Goal: Task Accomplishment & Management: Manage account settings

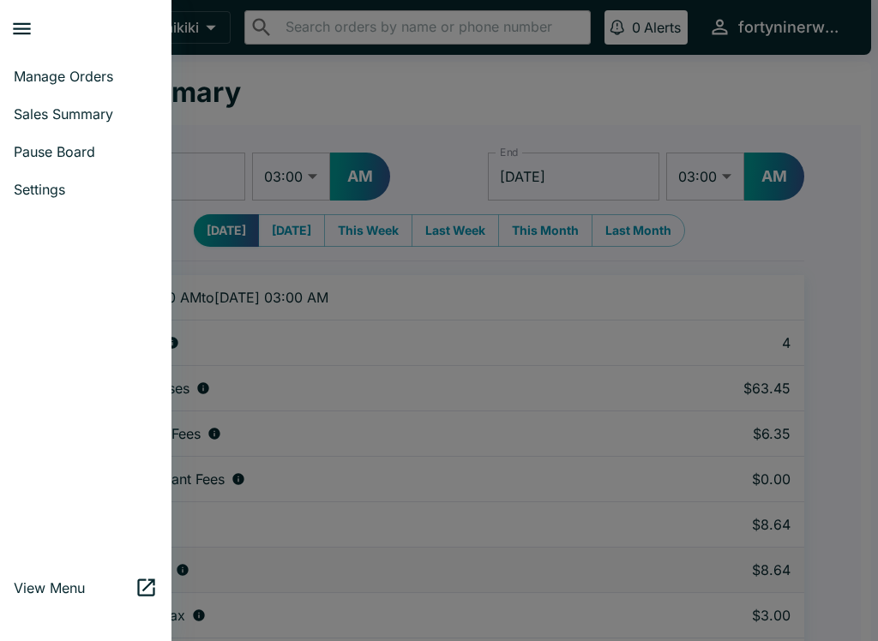
select select "03:00"
click at [41, 104] on link "Sales Summary" at bounding box center [85, 114] width 171 height 38
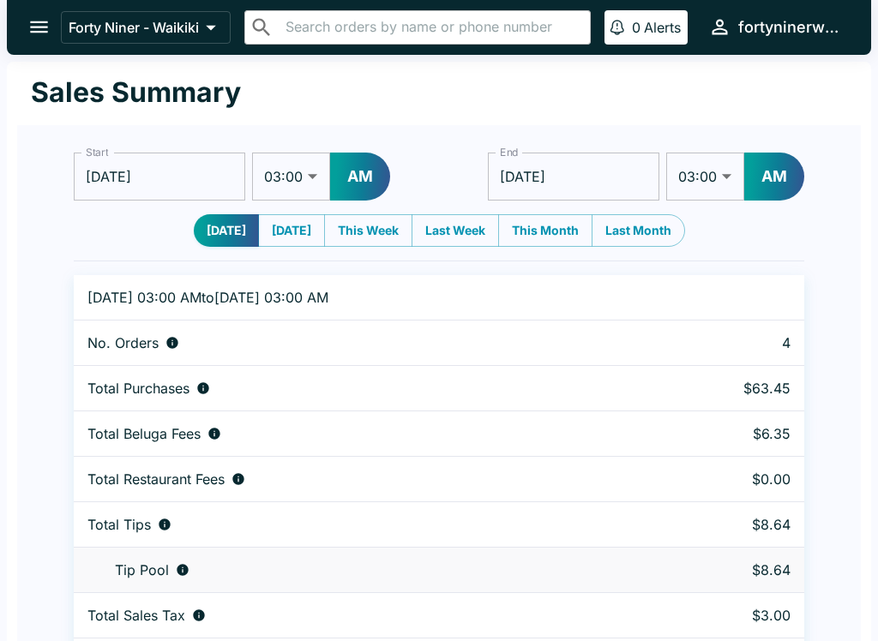
click at [26, 15] on button "open drawer" at bounding box center [39, 27] width 44 height 44
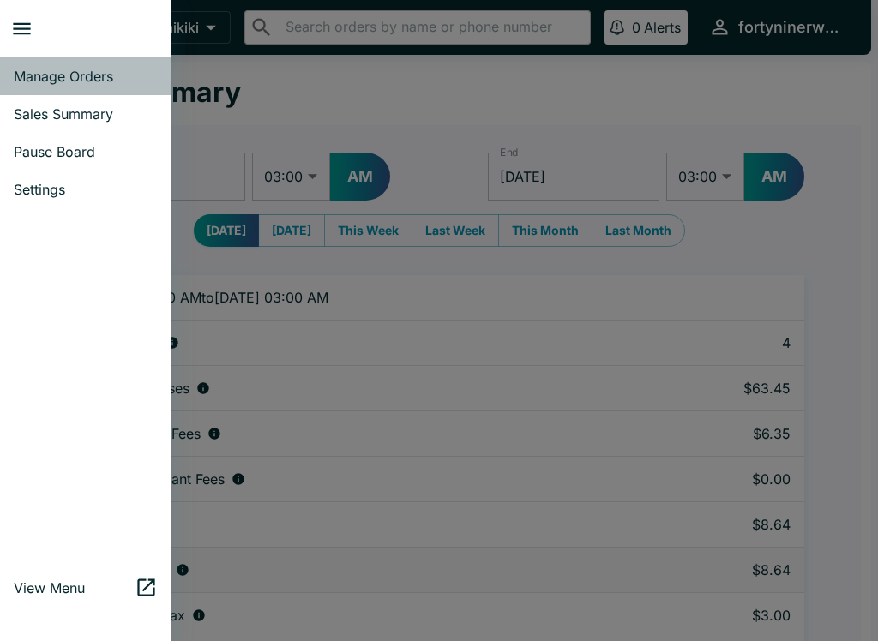
click at [39, 62] on link "Manage Orders" at bounding box center [85, 76] width 171 height 38
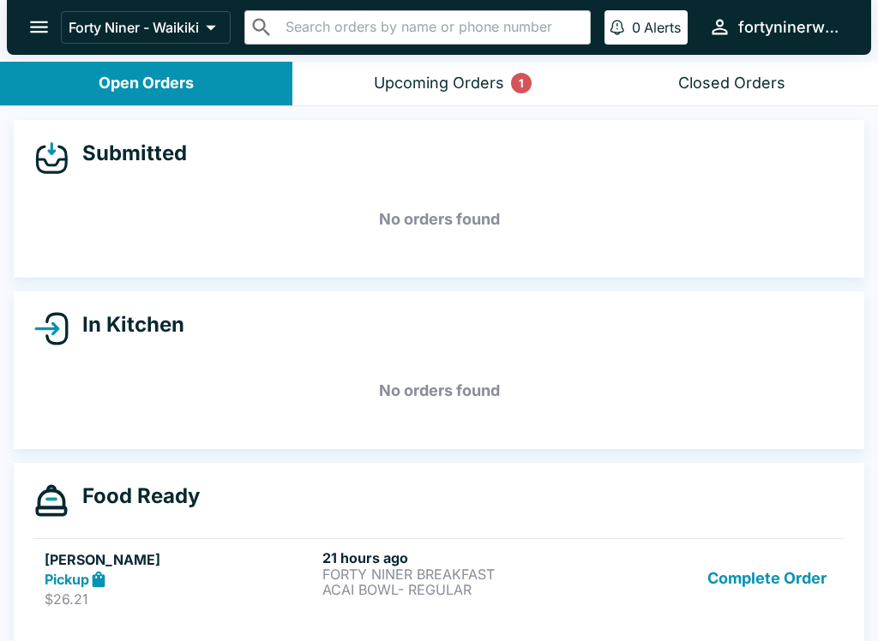
click at [485, 81] on div "Upcoming Orders 1" at bounding box center [439, 84] width 130 height 20
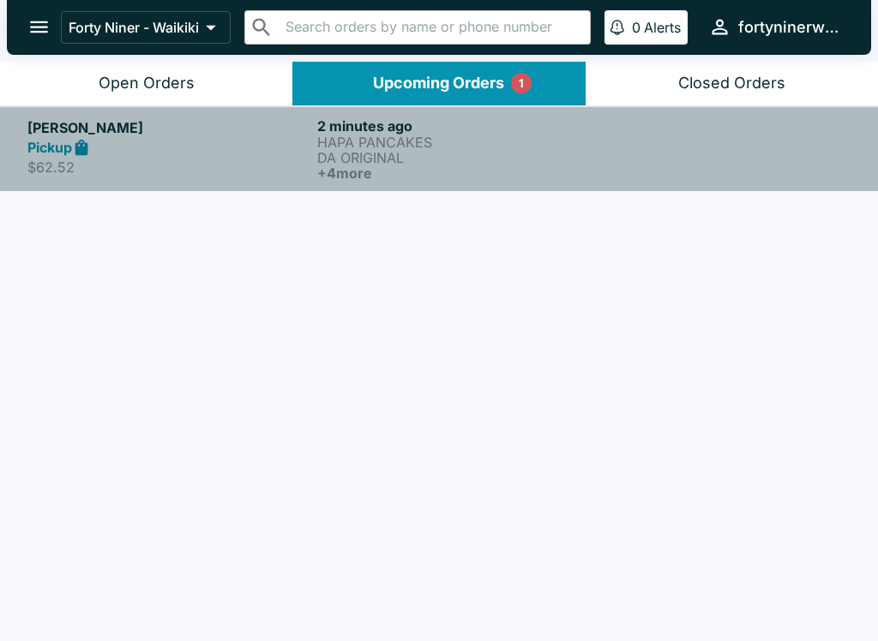
click at [343, 155] on p "DA ORIGINAL" at bounding box center [458, 157] width 283 height 15
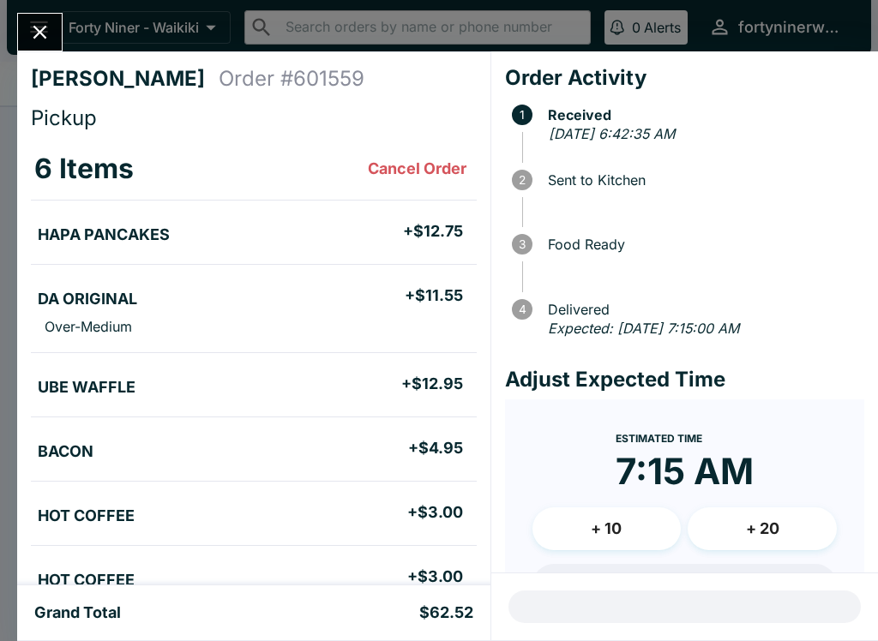
click at [53, 29] on button "Close" at bounding box center [40, 32] width 44 height 37
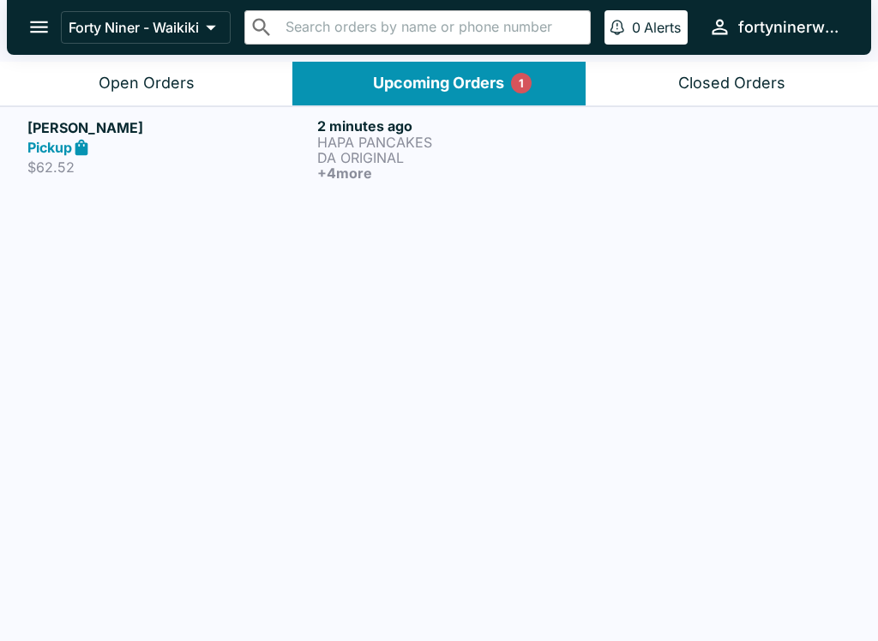
click at [48, 19] on icon "open drawer" at bounding box center [38, 26] width 23 height 23
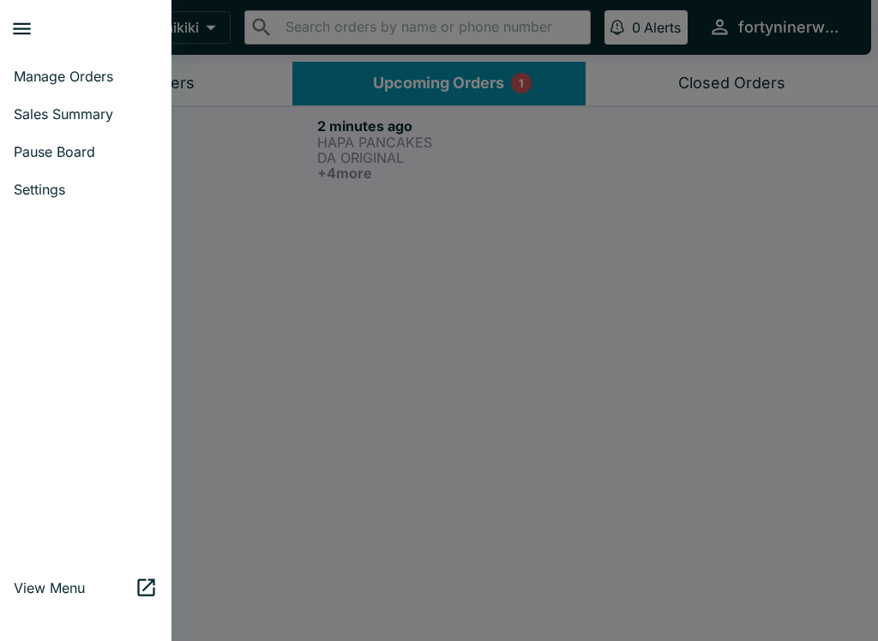
click at [102, 80] on span "Manage Orders" at bounding box center [86, 76] width 144 height 17
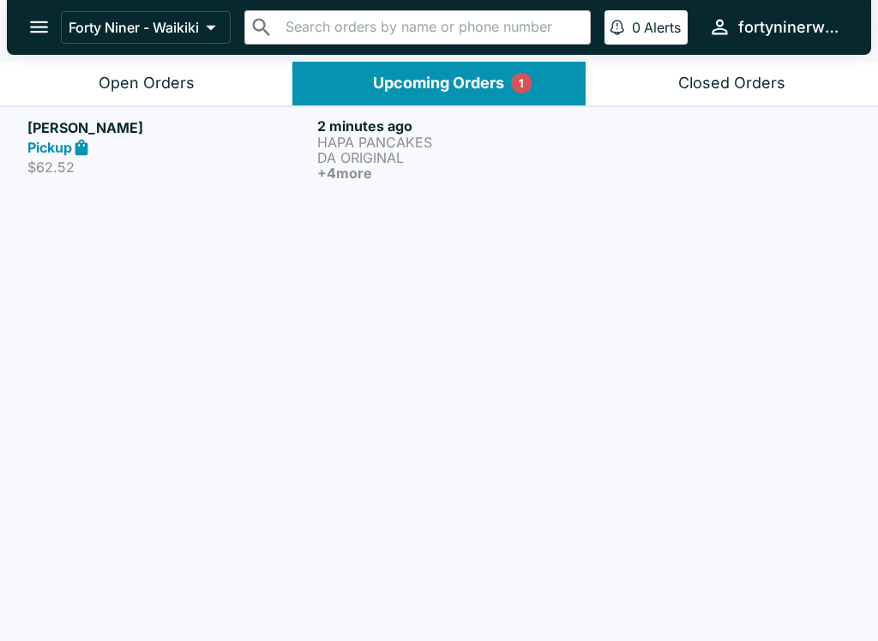
click at [106, 101] on button "Open Orders" at bounding box center [146, 84] width 292 height 44
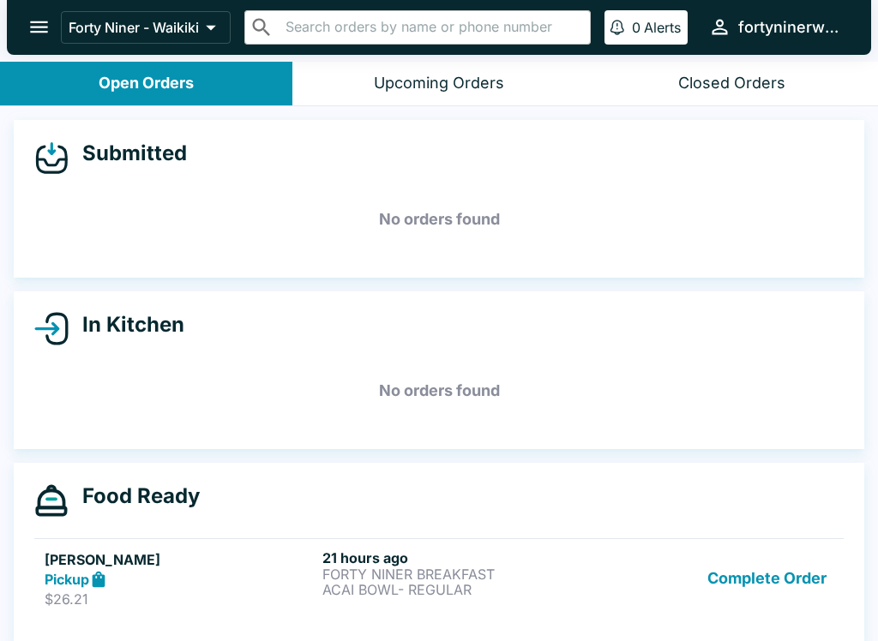
click at [305, 220] on h5 "No orders found" at bounding box center [438, 220] width 809 height 62
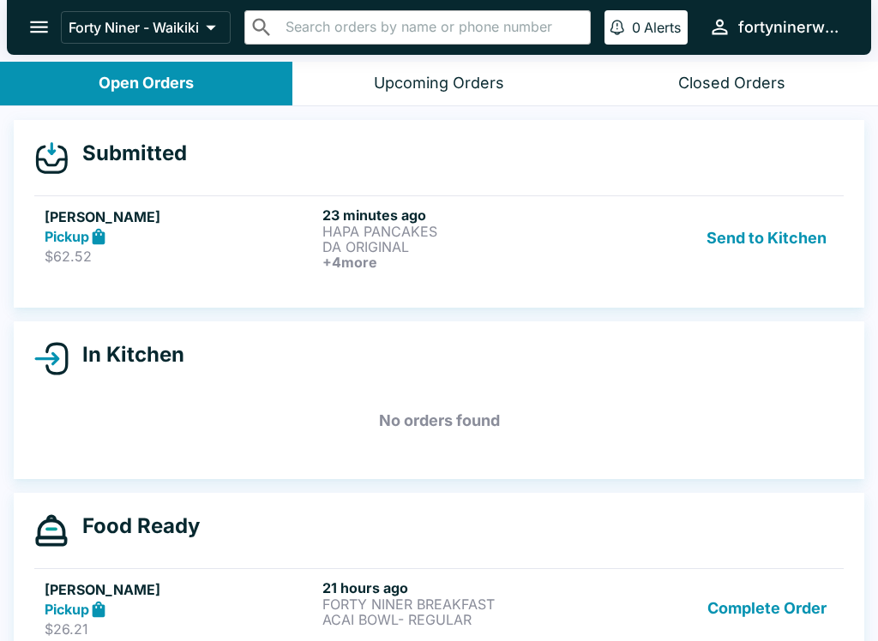
click at [596, 258] on div "[PERSON_NAME] Pickup $62.52 23 minutes ago HAPA PANCAKES DA ORIGINAL + 4 more S…" at bounding box center [439, 238] width 789 height 63
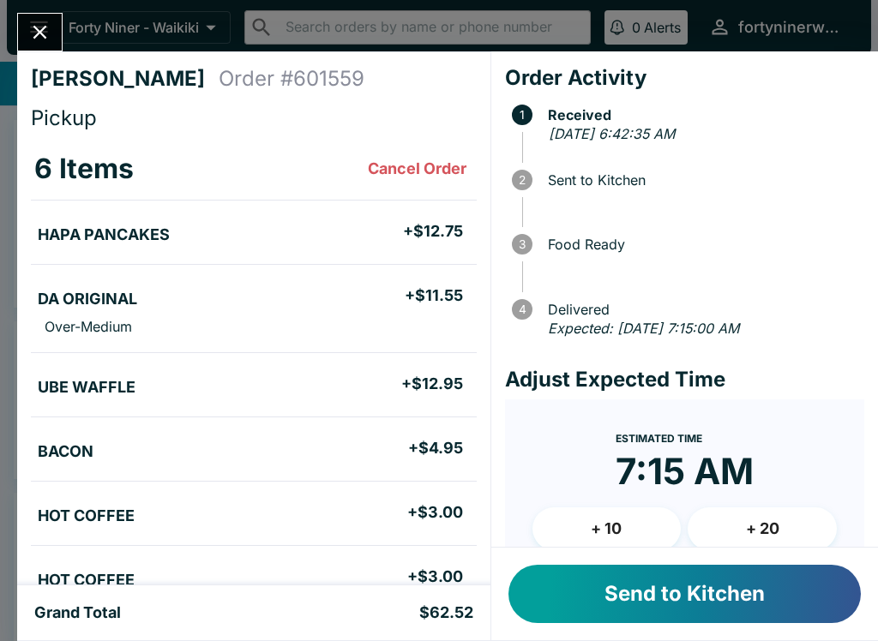
click at [702, 574] on button "Send to Kitchen" at bounding box center [684, 594] width 352 height 58
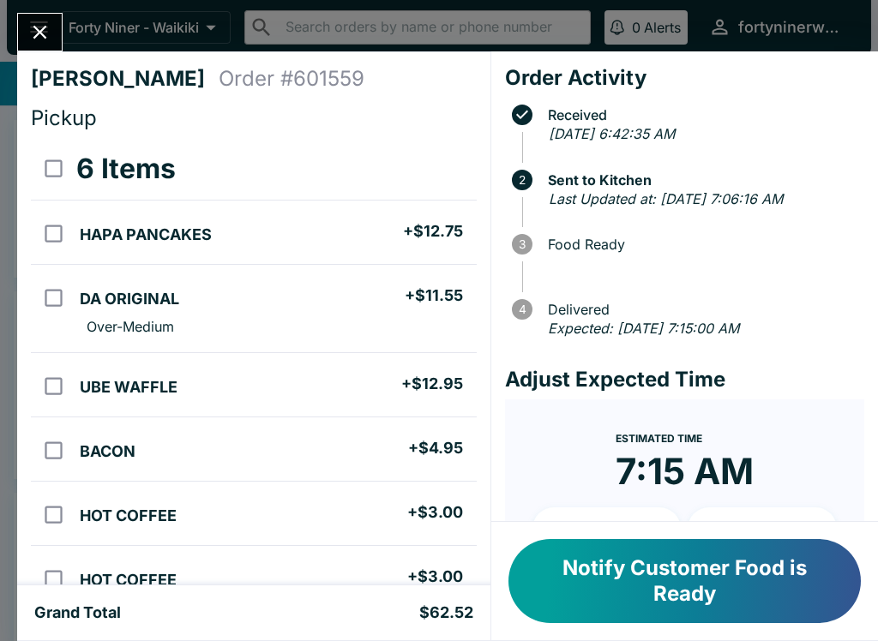
click at [39, 34] on icon "Close" at bounding box center [40, 33] width 14 height 14
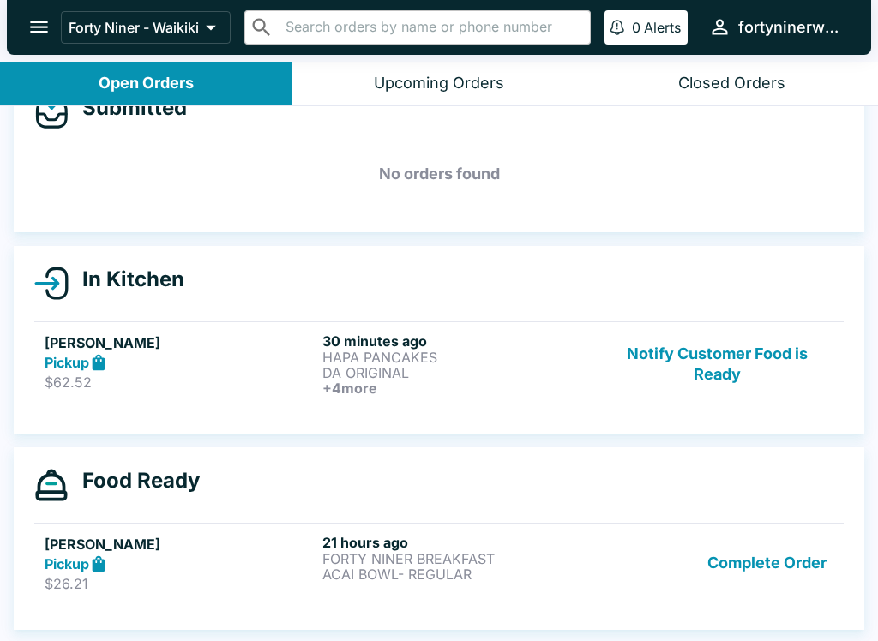
click at [768, 572] on button "Complete Order" at bounding box center [767, 563] width 133 height 59
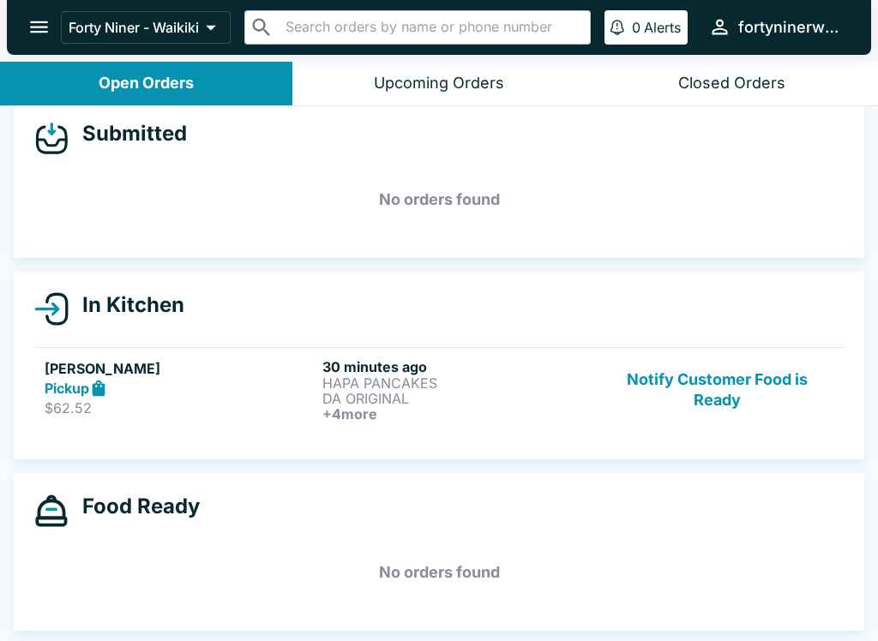
click at [694, 3] on div "Forty Niner - Waikiki ​ ​ 0 Alerts fortyninerwaikiki" at bounding box center [439, 27] width 864 height 55
click at [714, 418] on button "Notify Customer Food is Ready" at bounding box center [717, 389] width 232 height 63
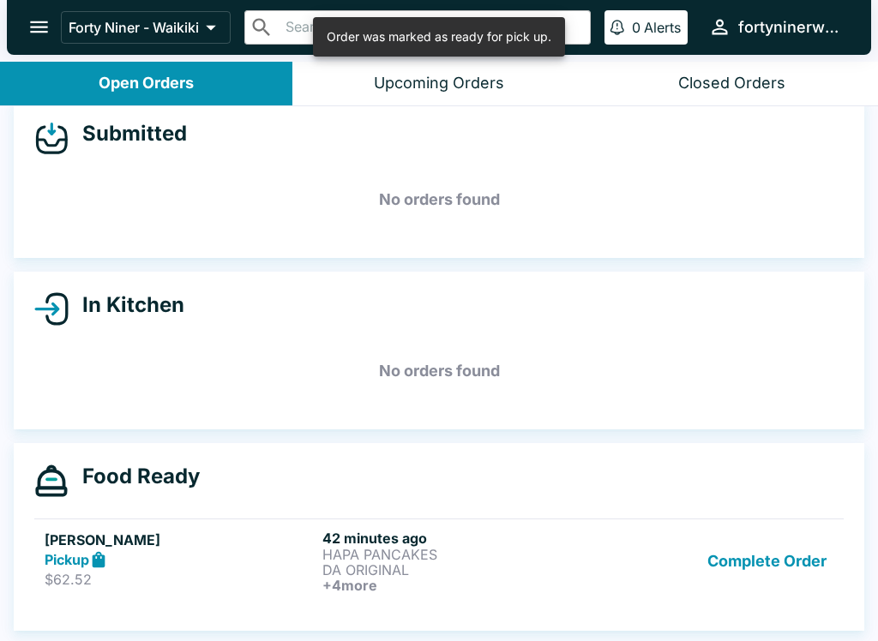
click at [749, 560] on button "Complete Order" at bounding box center [767, 561] width 133 height 63
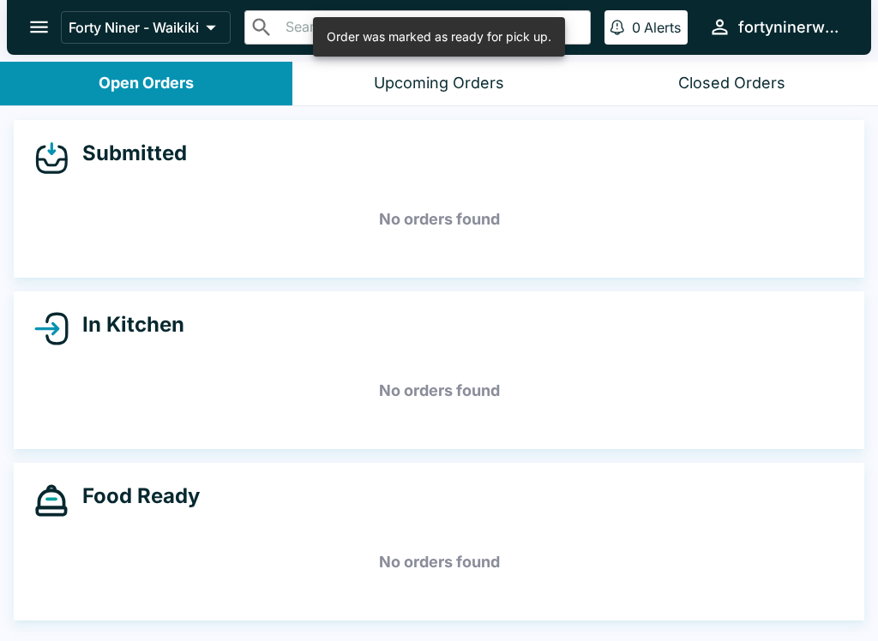
scroll to position [0, 0]
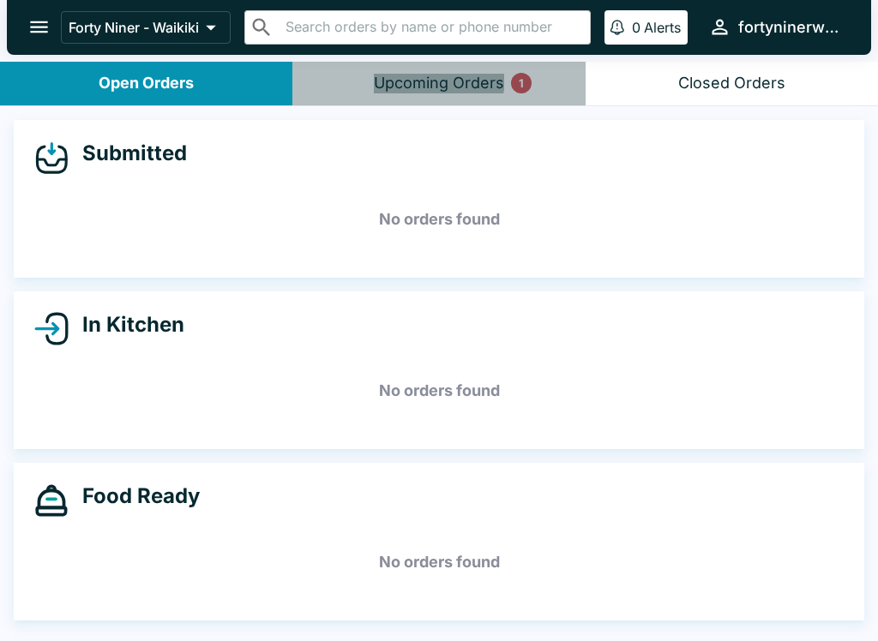
click at [418, 78] on div "Upcoming Orders 1" at bounding box center [439, 84] width 130 height 20
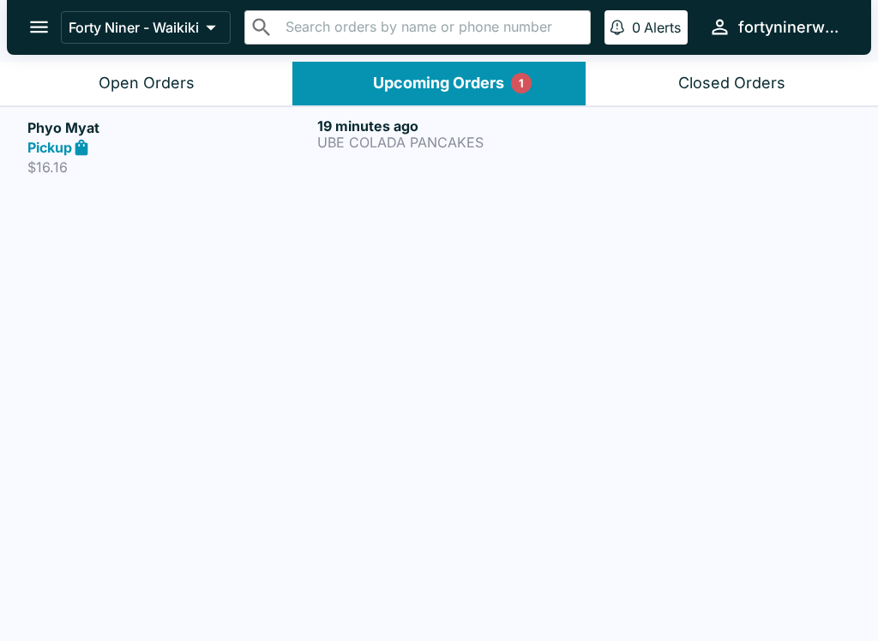
click at [122, 87] on div "Open Orders" at bounding box center [147, 84] width 96 height 20
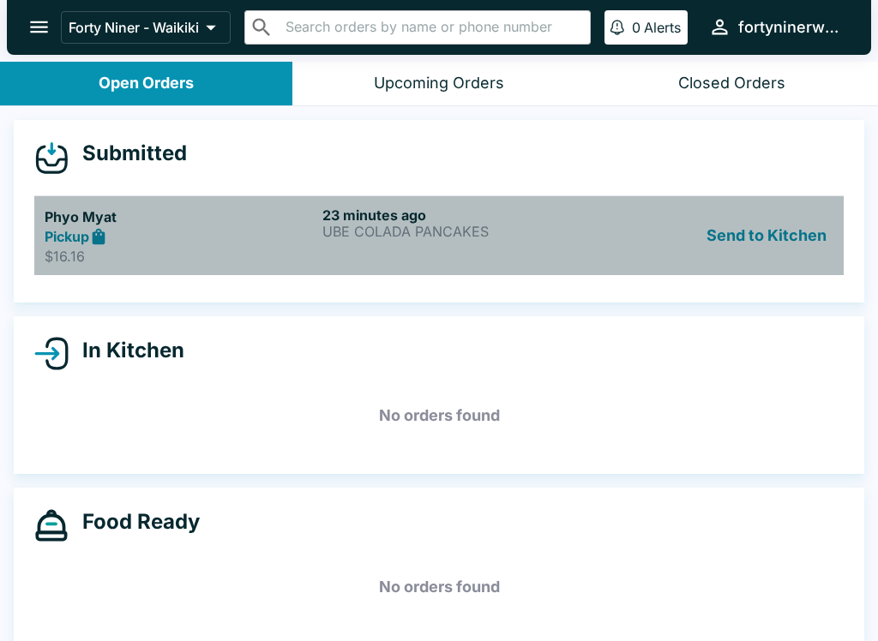
click at [583, 216] on h6 "23 minutes ago" at bounding box center [457, 215] width 271 height 17
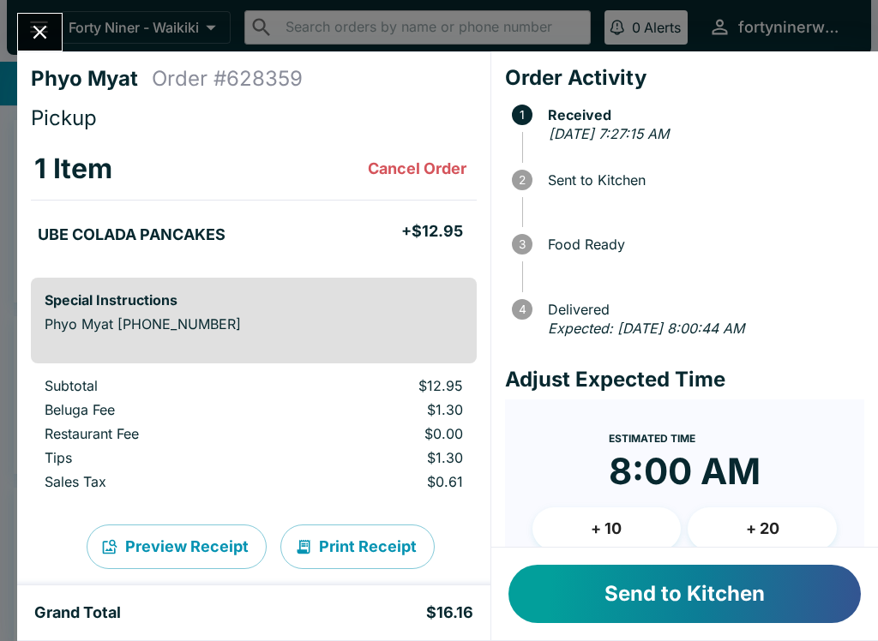
click at [661, 584] on button "Send to Kitchen" at bounding box center [684, 594] width 352 height 58
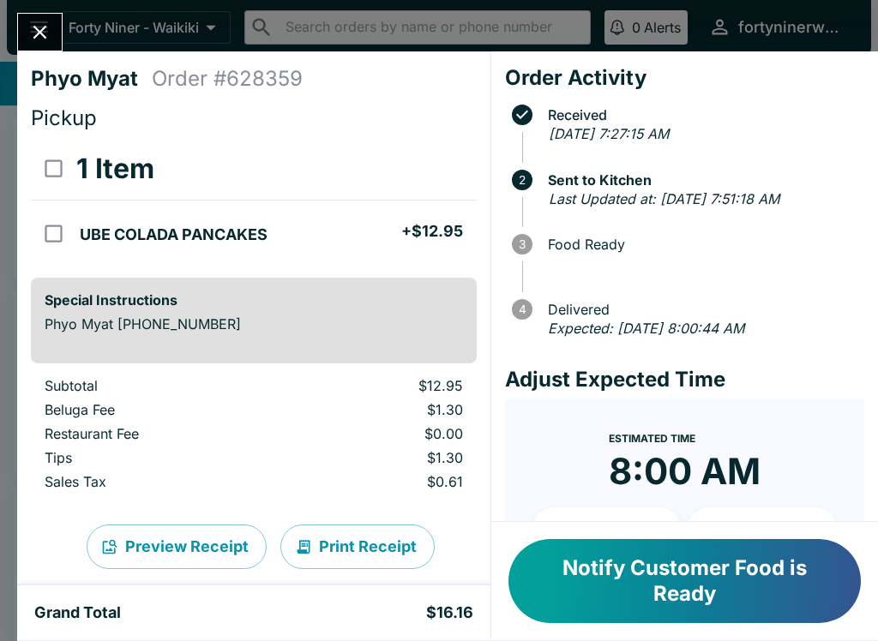
click at [33, 41] on icon "Close" at bounding box center [39, 32] width 23 height 23
